Goal: Transaction & Acquisition: Purchase product/service

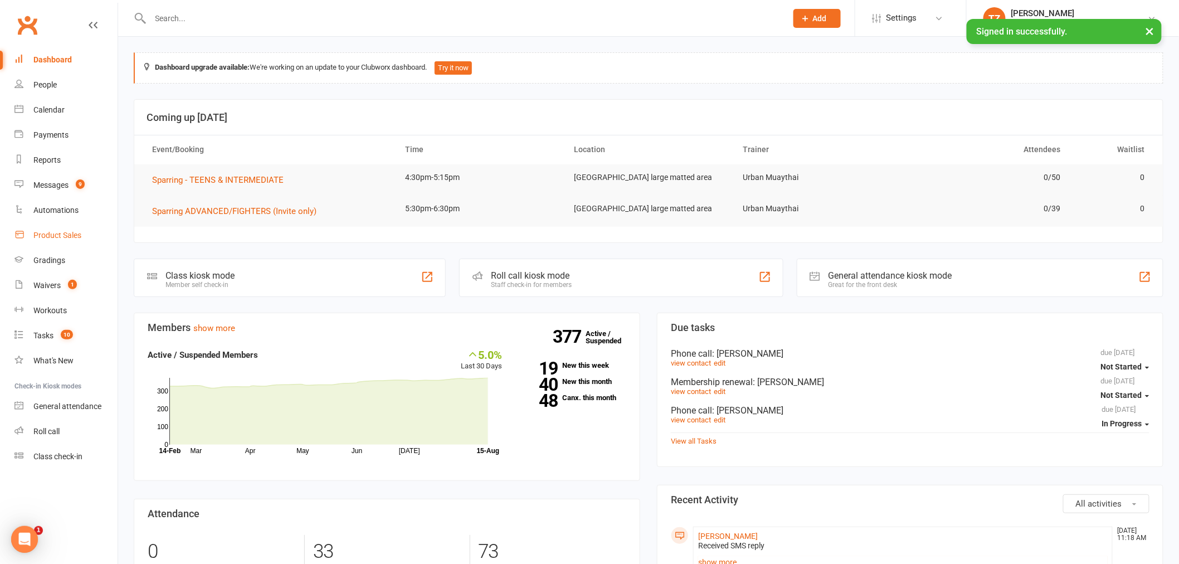
click at [68, 227] on link "Product Sales" at bounding box center [65, 235] width 103 height 25
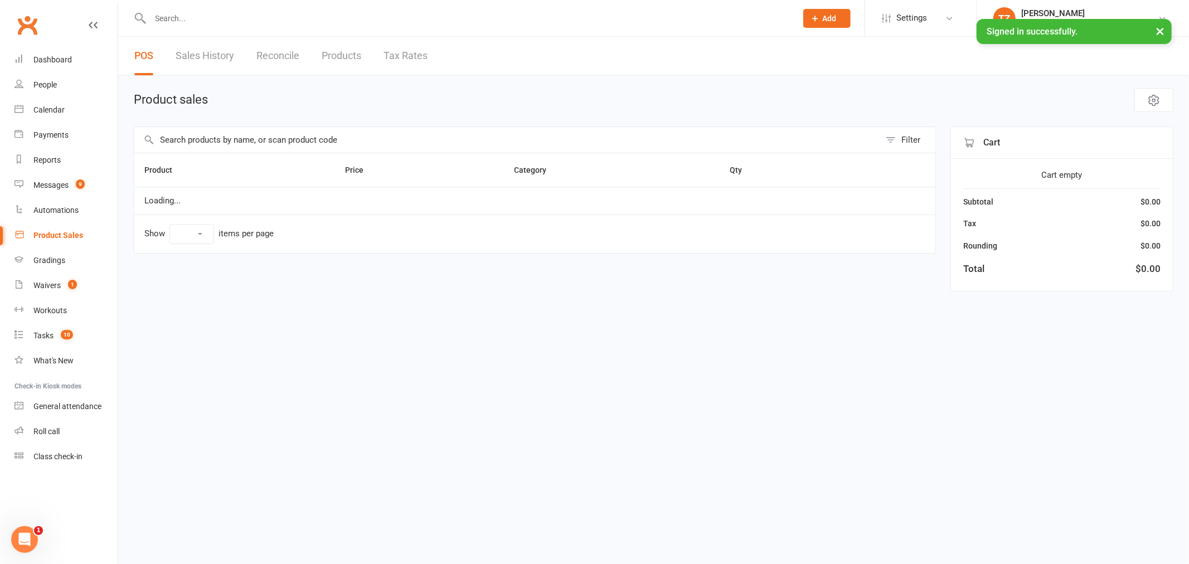
select select "100"
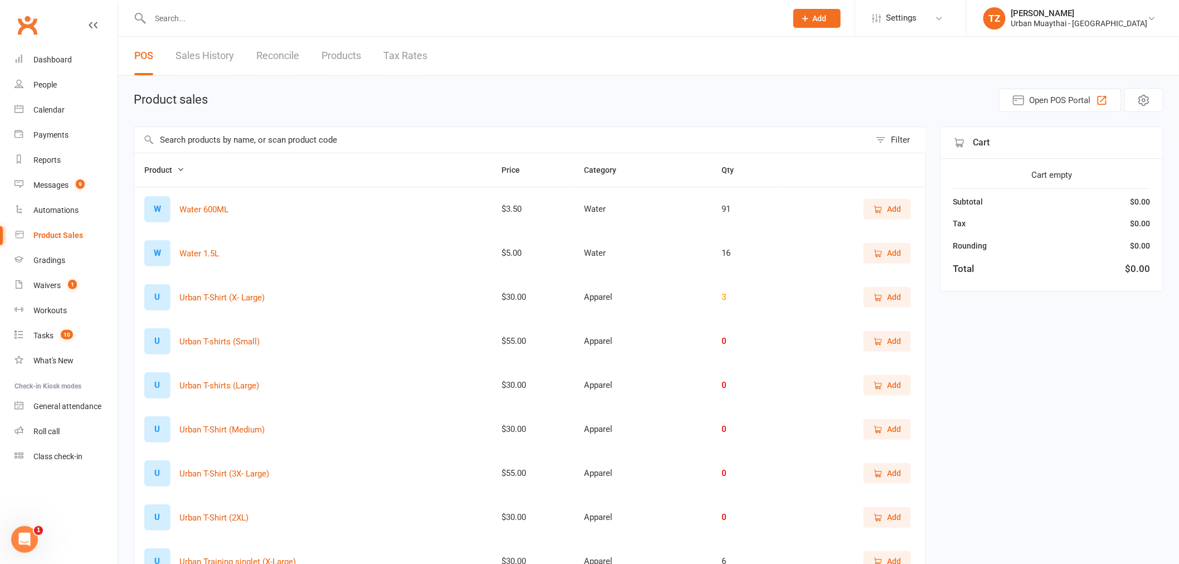
click at [295, 134] on input "text" at bounding box center [502, 140] width 736 height 26
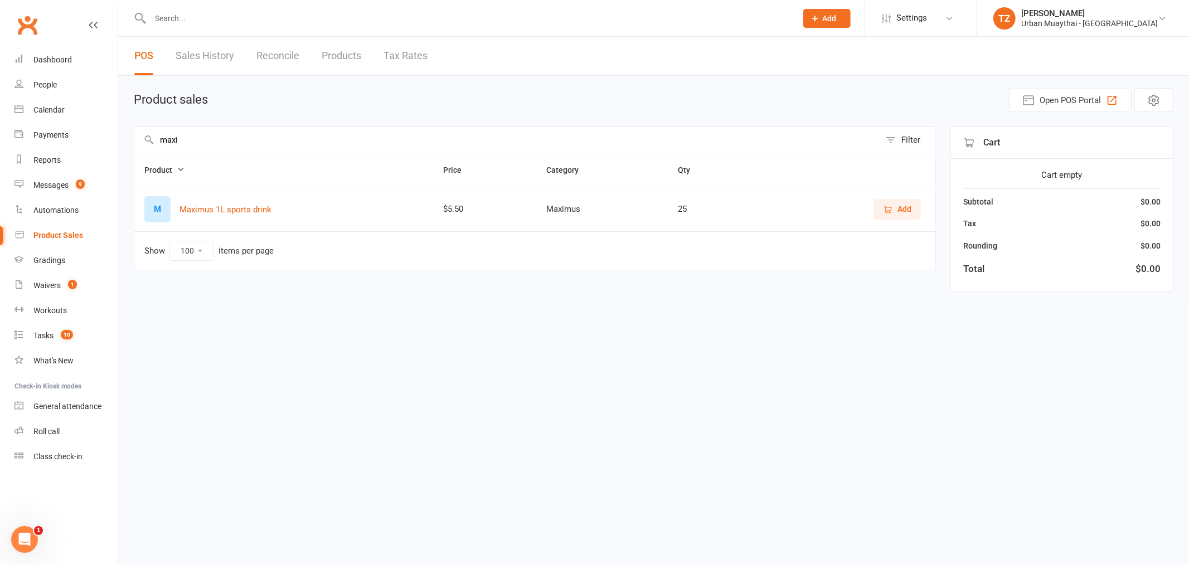
click at [911, 205] on span "Add" at bounding box center [904, 209] width 14 height 12
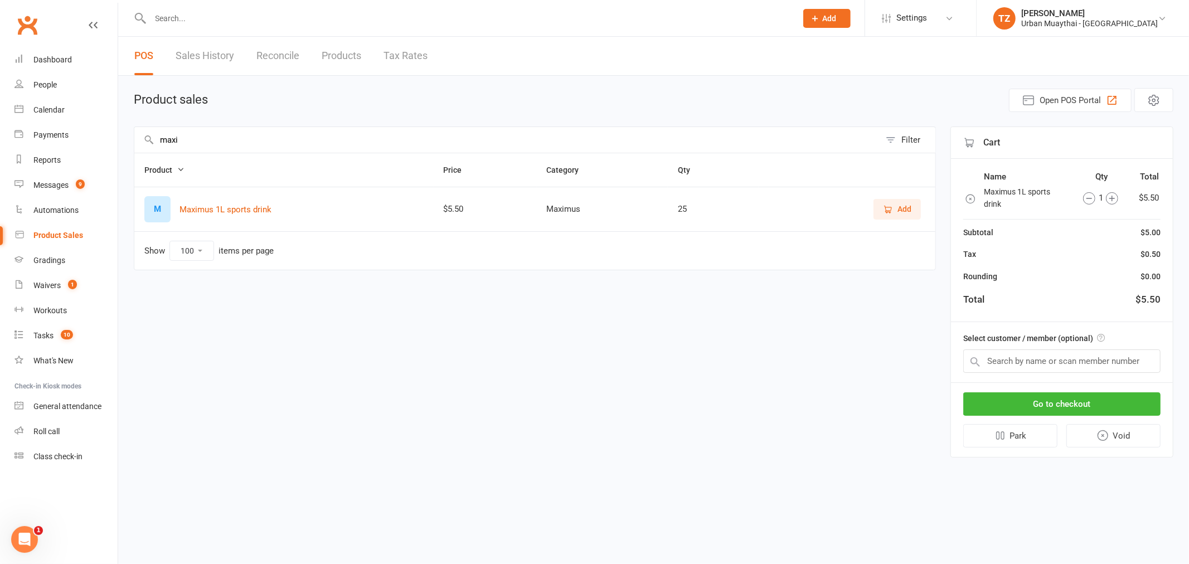
click at [911, 205] on span "Add" at bounding box center [904, 209] width 14 height 12
click at [193, 141] on input "maxi" at bounding box center [507, 140] width 746 height 26
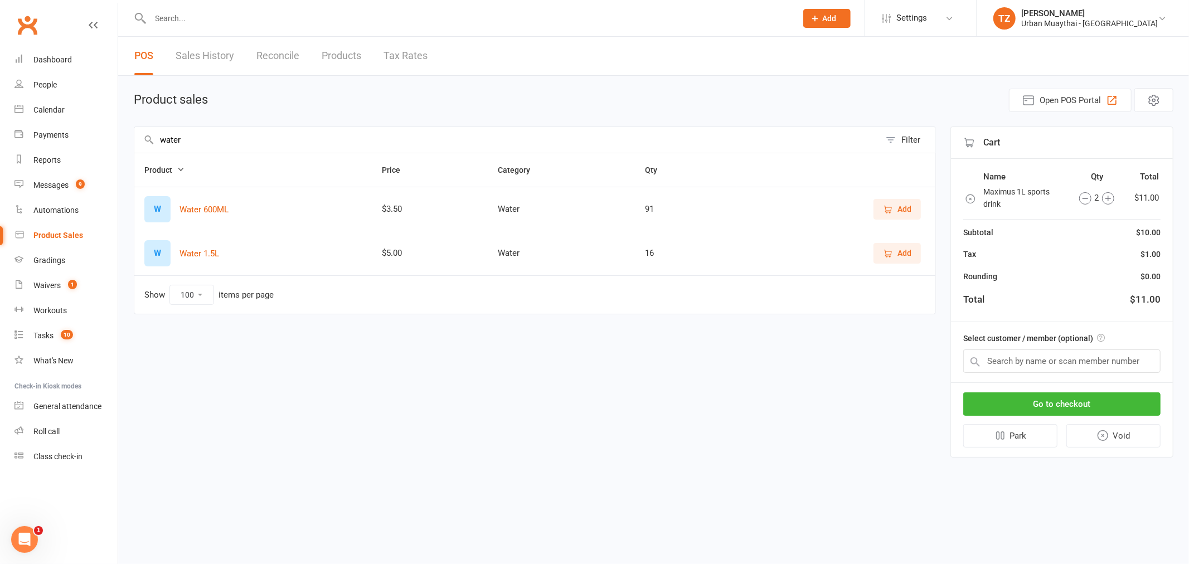
type input "water"
click at [894, 201] on button "Add" at bounding box center [896, 209] width 47 height 20
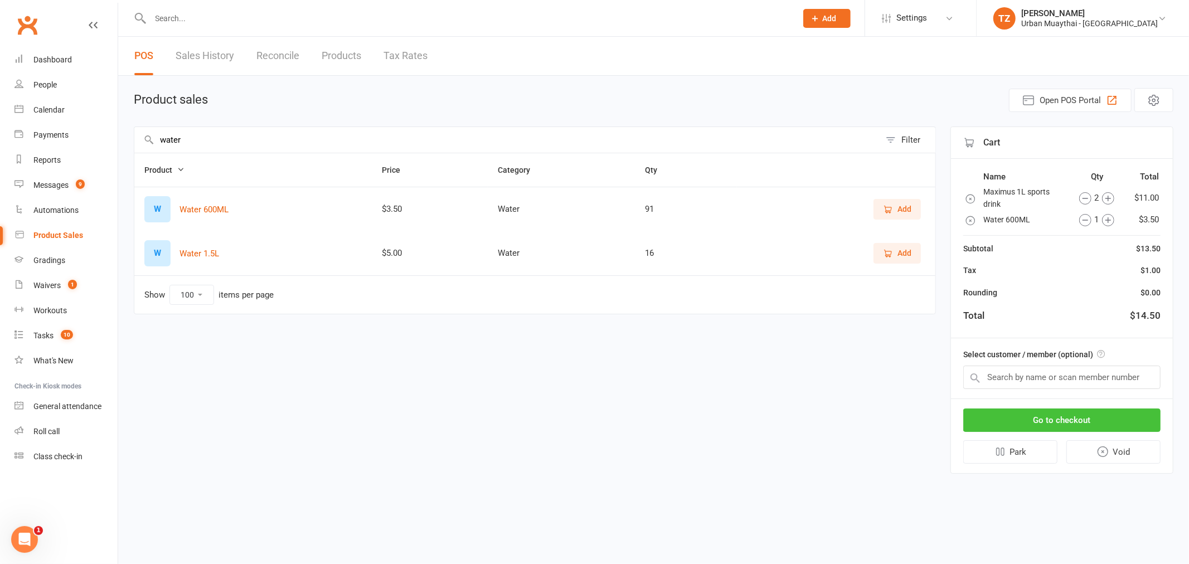
click at [1086, 411] on button "Go to checkout" at bounding box center [1061, 420] width 197 height 23
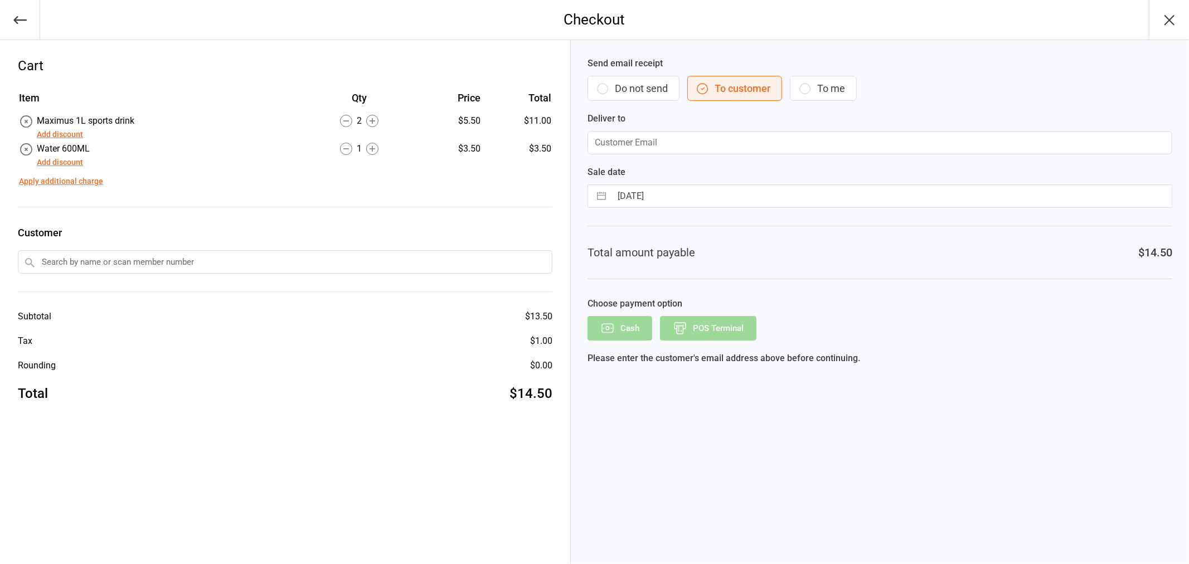
click at [612, 90] on button "Do not send" at bounding box center [633, 88] width 92 height 25
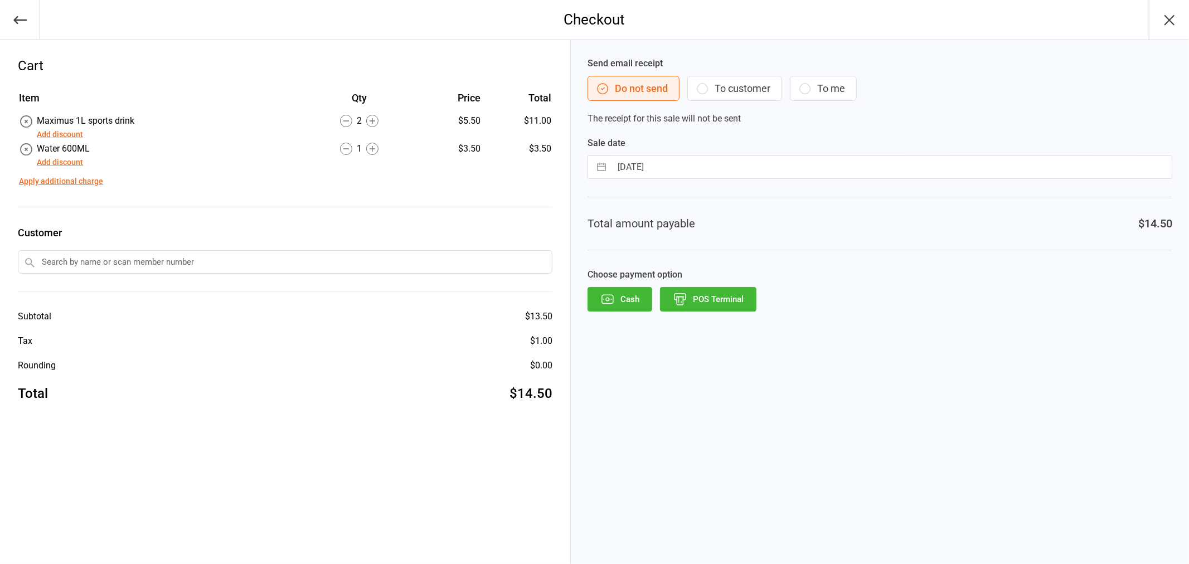
click at [714, 302] on button "POS Terminal" at bounding box center [708, 299] width 96 height 25
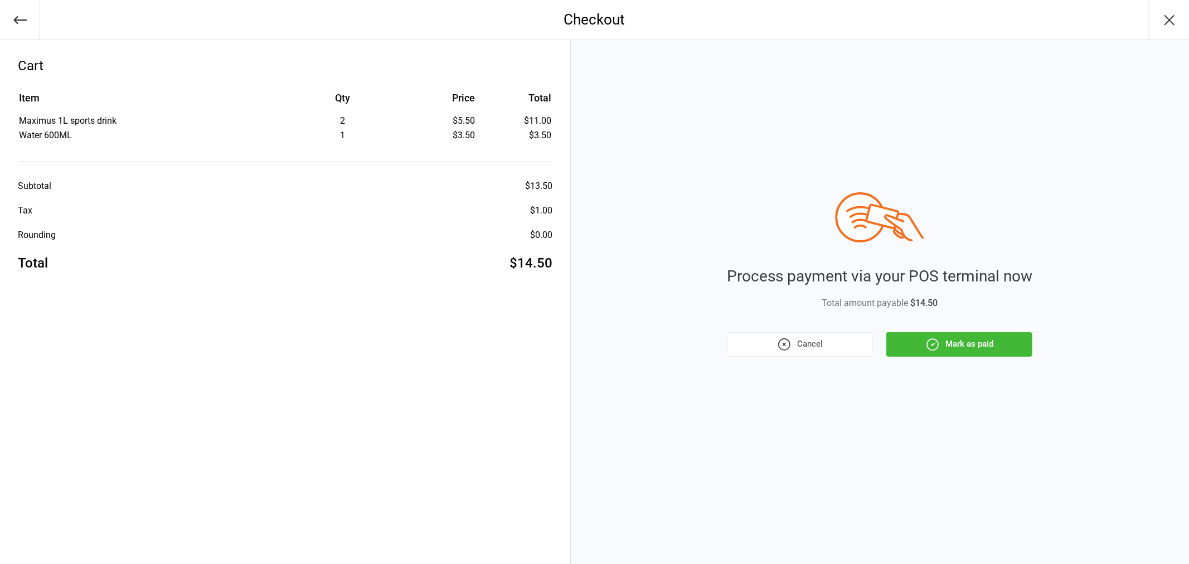
click at [994, 348] on button "Mark as paid" at bounding box center [959, 344] width 146 height 25
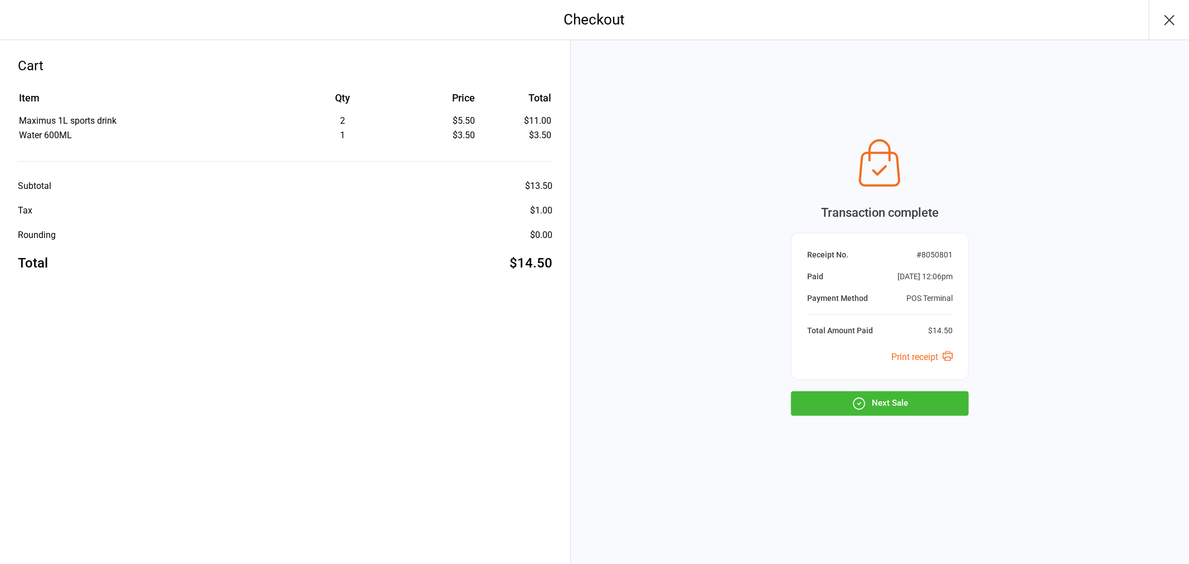
click at [928, 402] on button "Next Sale" at bounding box center [880, 403] width 178 height 25
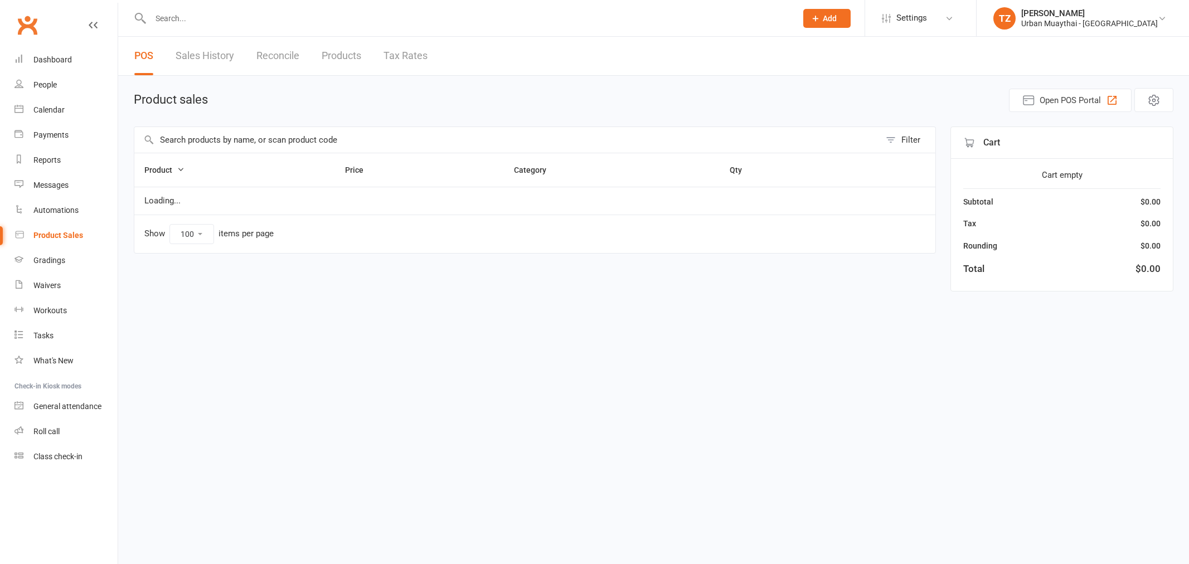
select select "100"
